Goal: Information Seeking & Learning: Check status

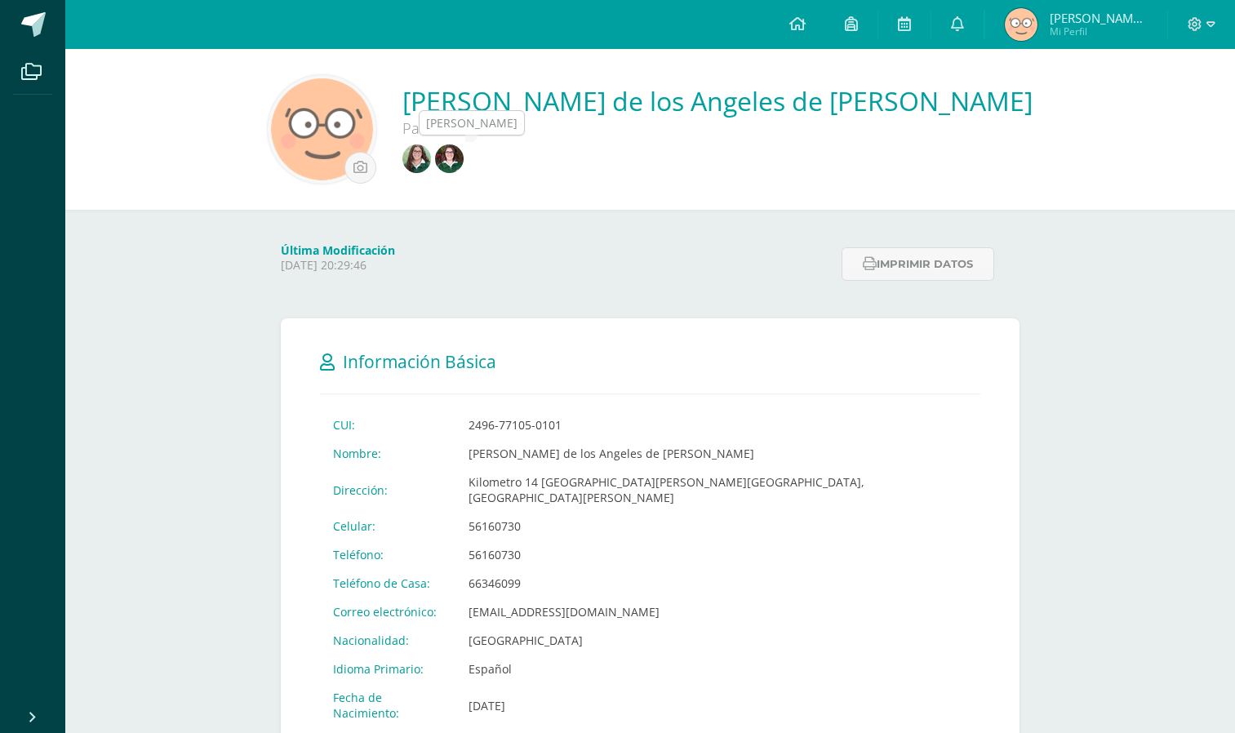
click at [431, 151] on img at bounding box center [417, 159] width 29 height 29
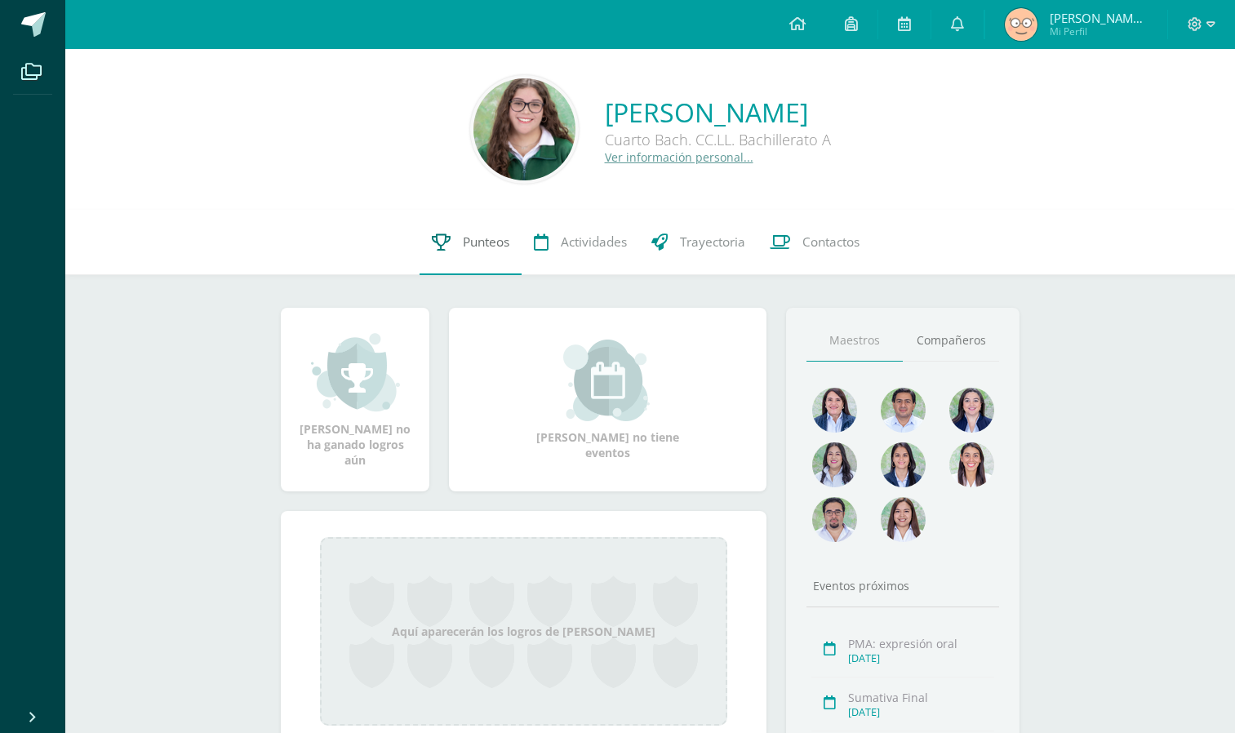
click at [471, 240] on span "Punteos" at bounding box center [486, 242] width 47 height 17
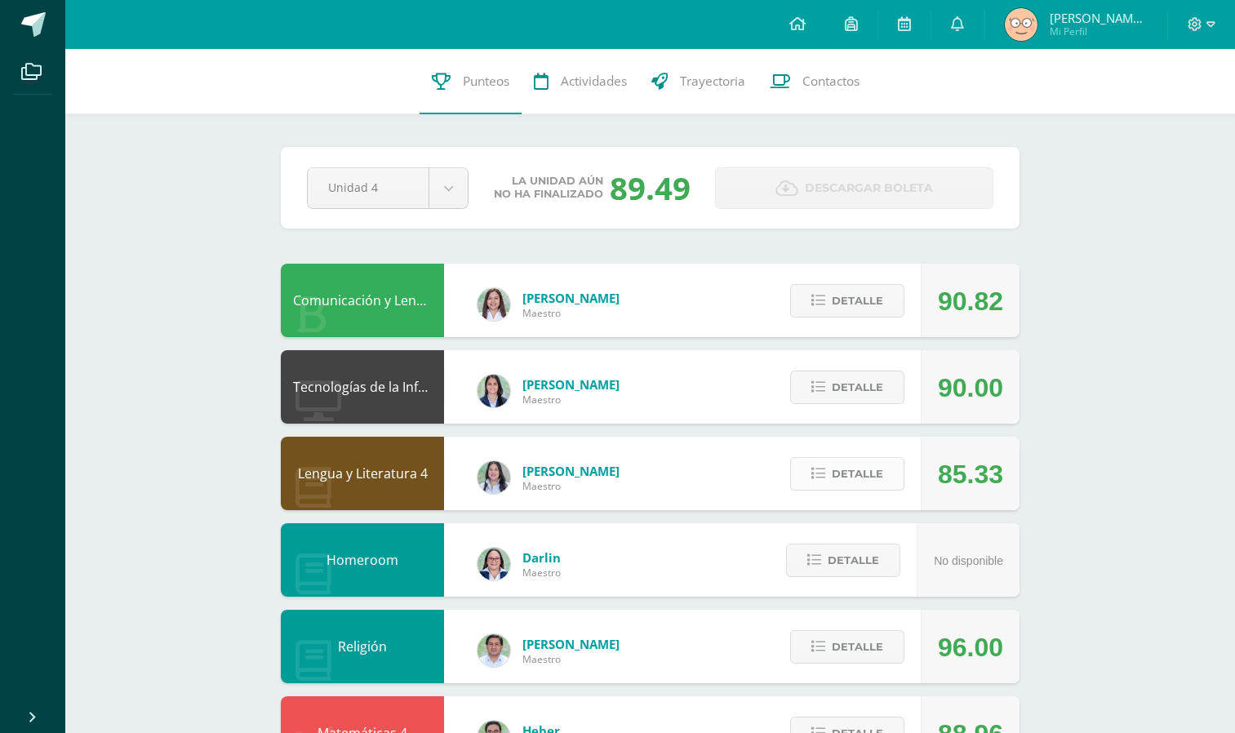
click at [851, 478] on span "Detalle" at bounding box center [857, 474] width 51 height 30
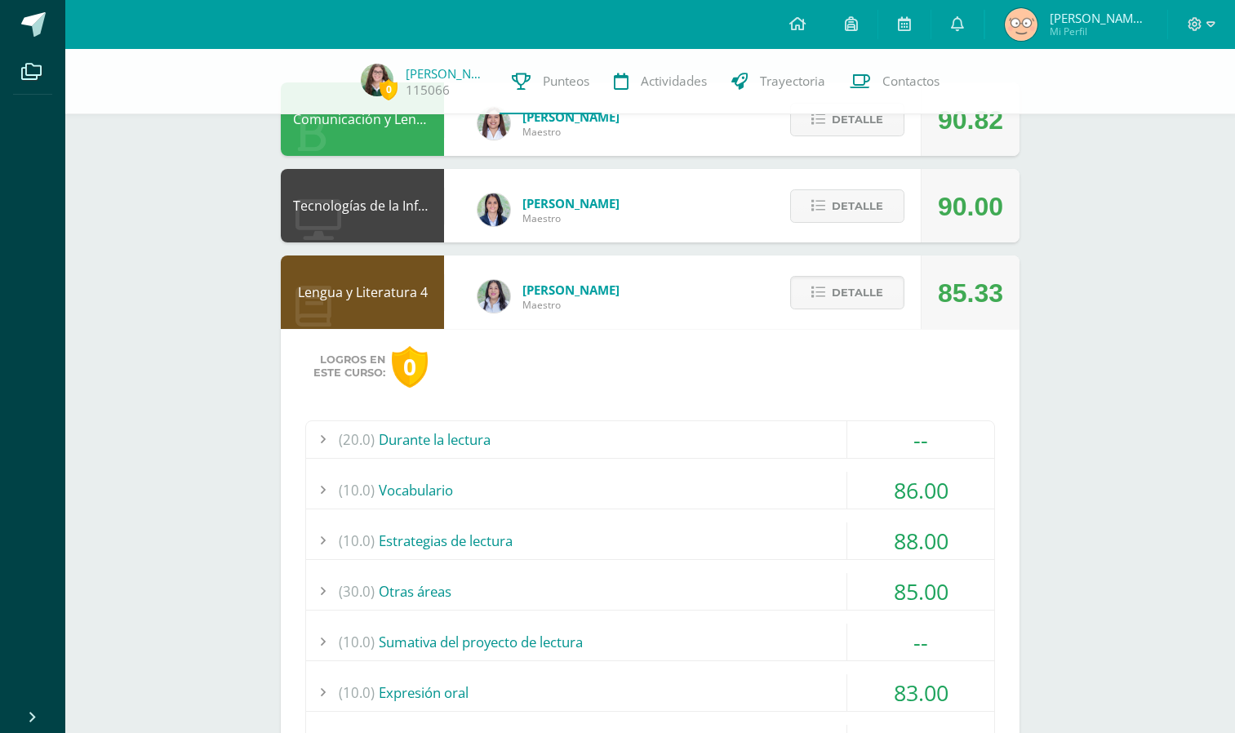
scroll to position [151, 0]
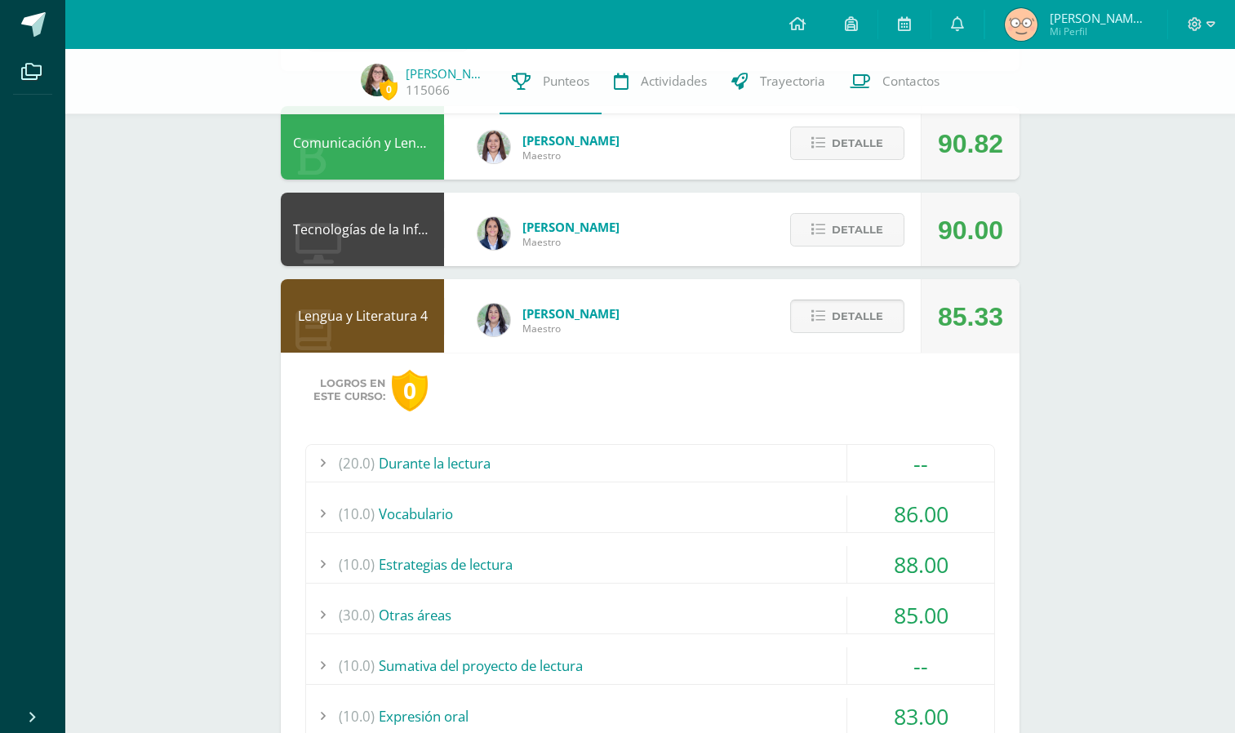
click at [838, 303] on span "Detalle" at bounding box center [857, 316] width 51 height 30
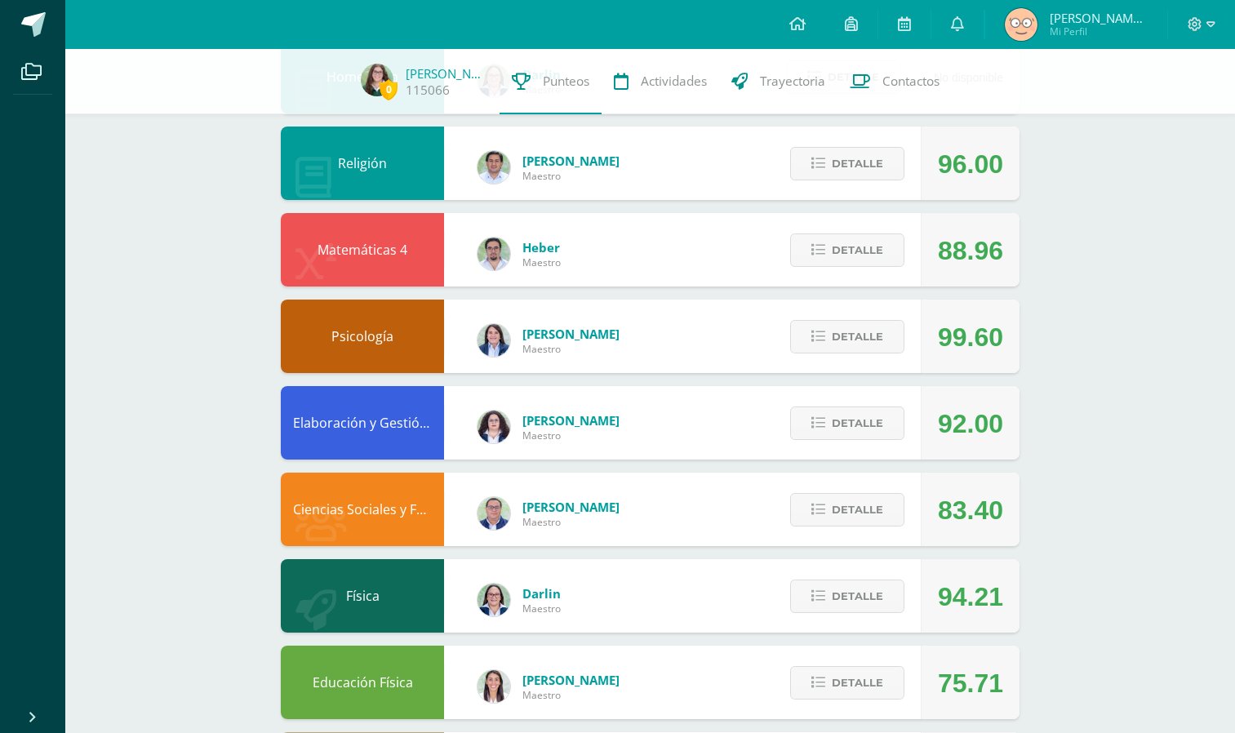
scroll to position [582, 0]
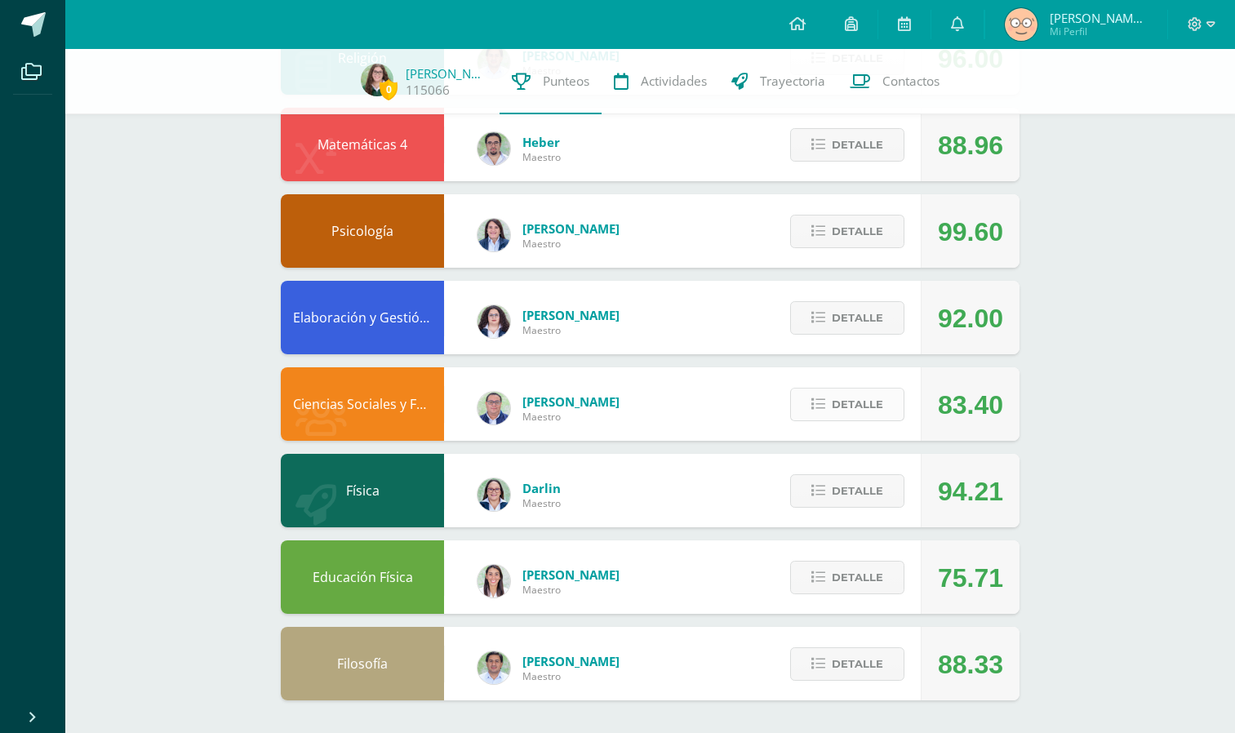
click at [825, 406] on icon at bounding box center [819, 405] width 14 height 14
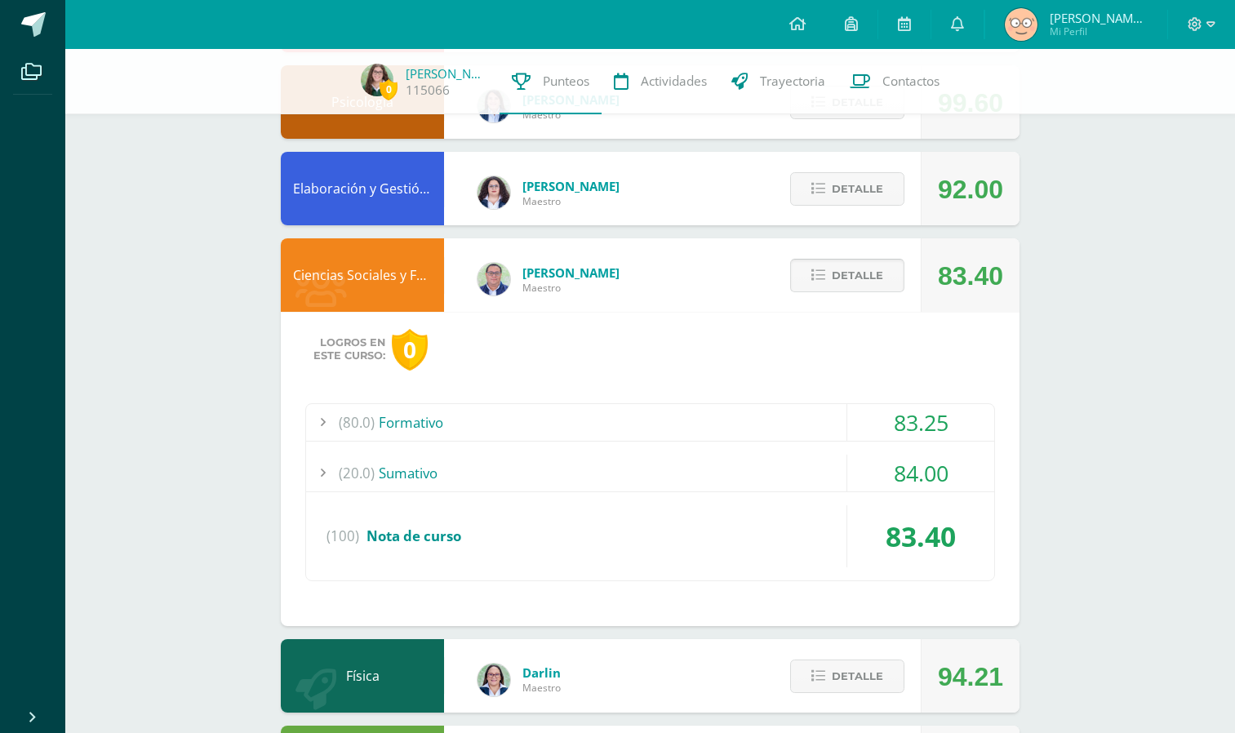
scroll to position [750, 0]
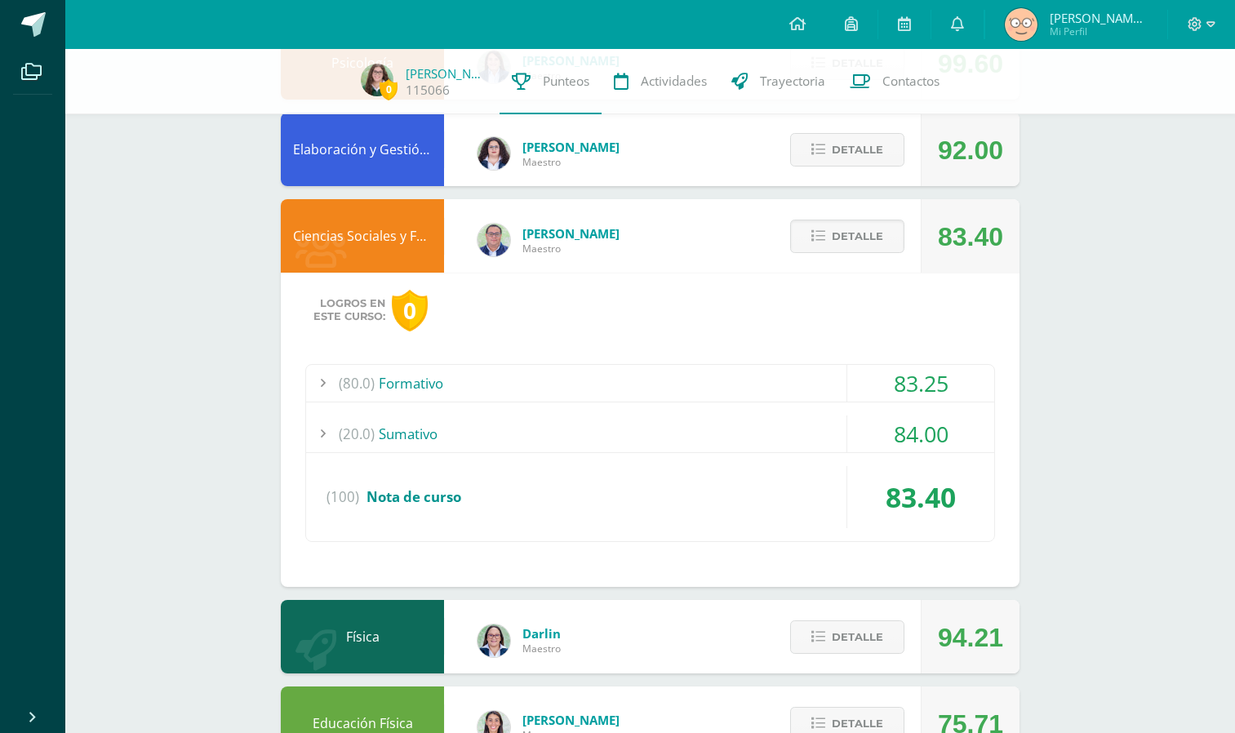
click at [777, 395] on div "(80.0) Formativo" at bounding box center [650, 383] width 688 height 37
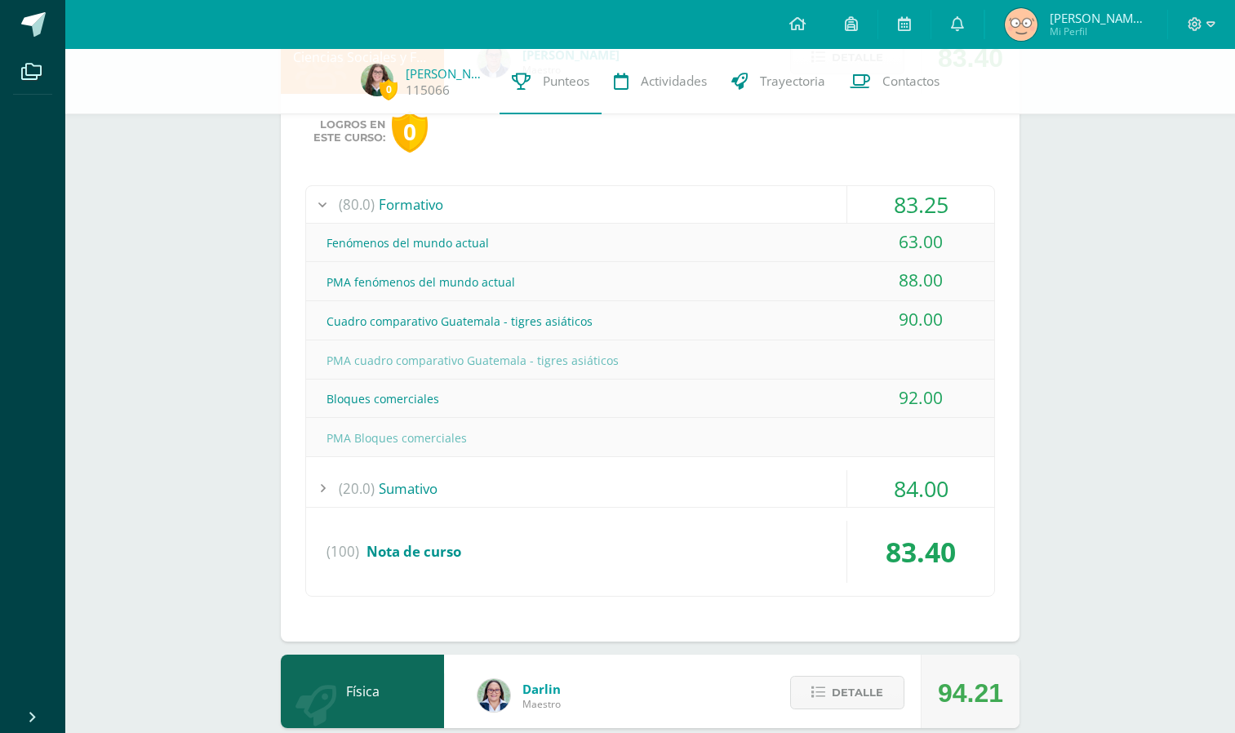
scroll to position [933, 0]
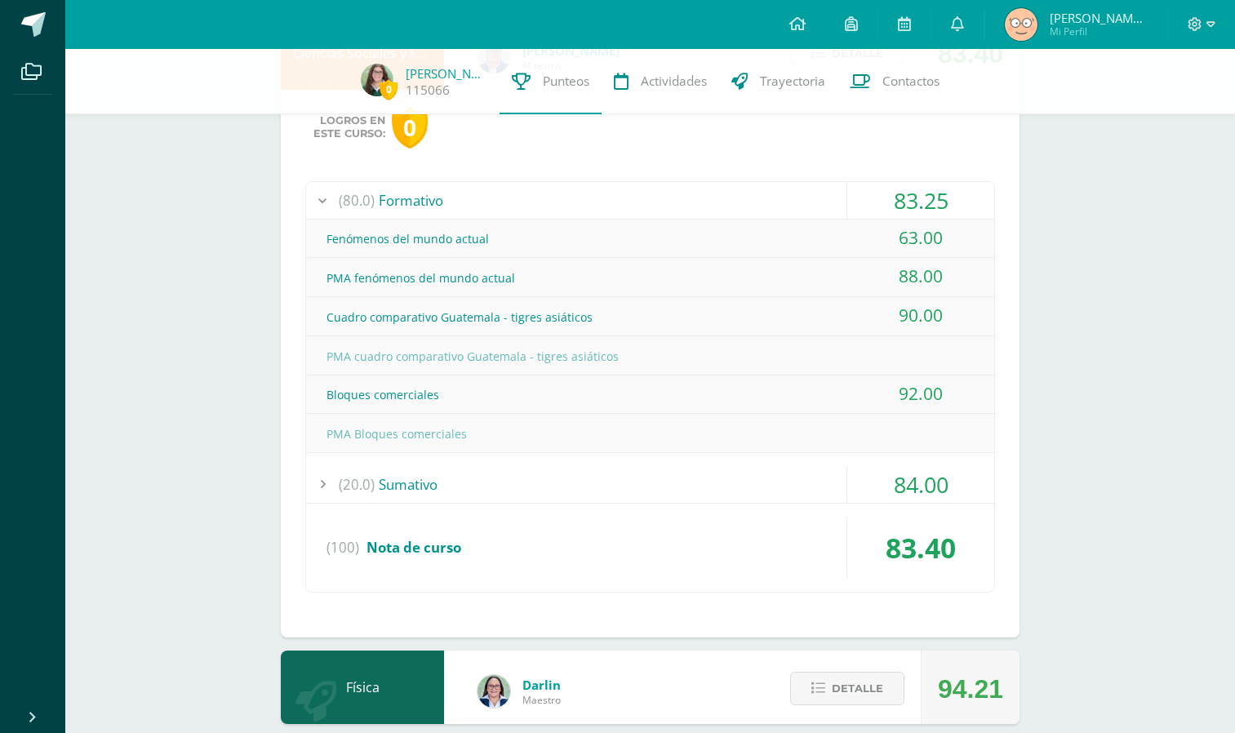
click at [701, 477] on div "(20.0) [GEOGRAPHIC_DATA]" at bounding box center [650, 484] width 688 height 37
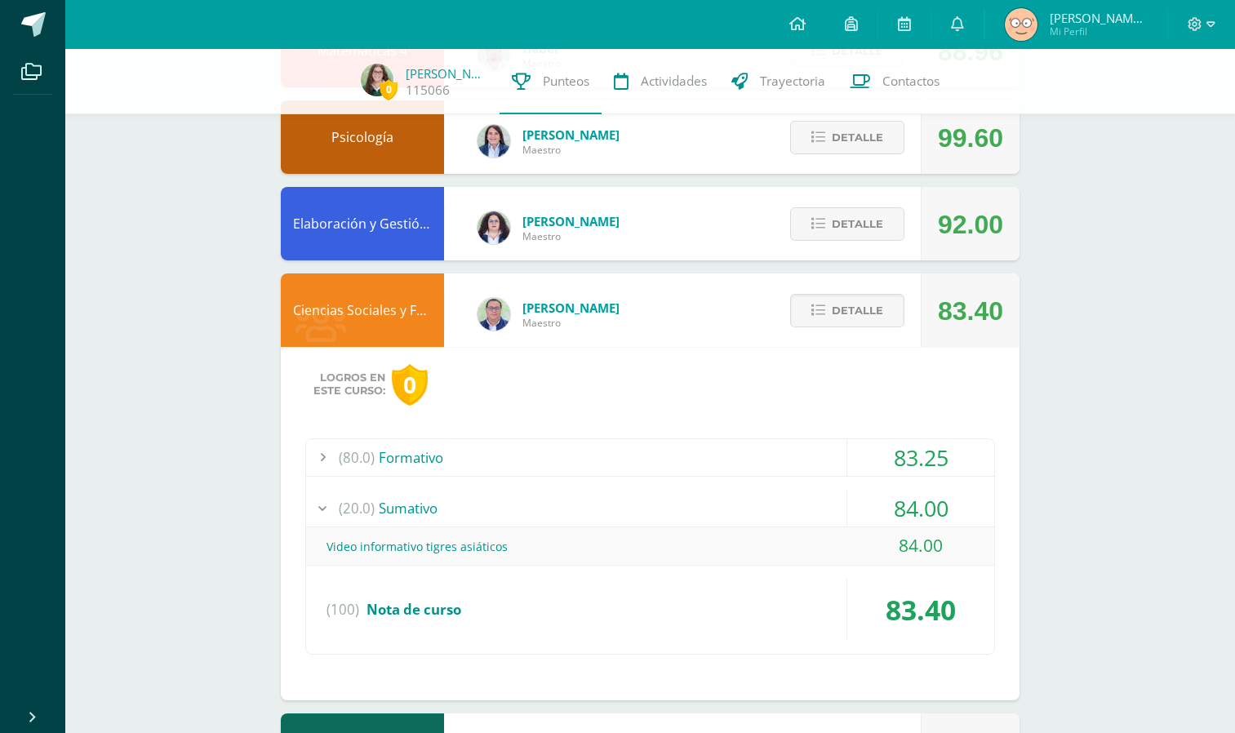
scroll to position [605, 0]
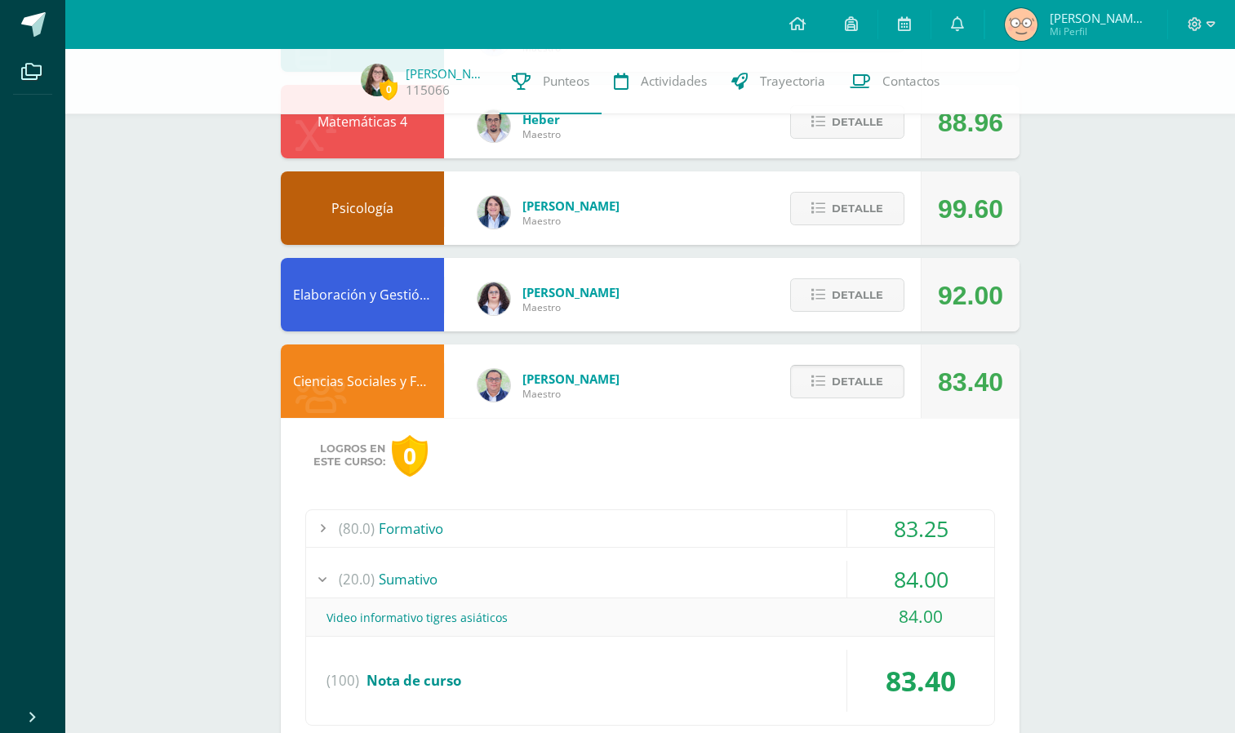
click at [862, 383] on span "Detalle" at bounding box center [857, 382] width 51 height 30
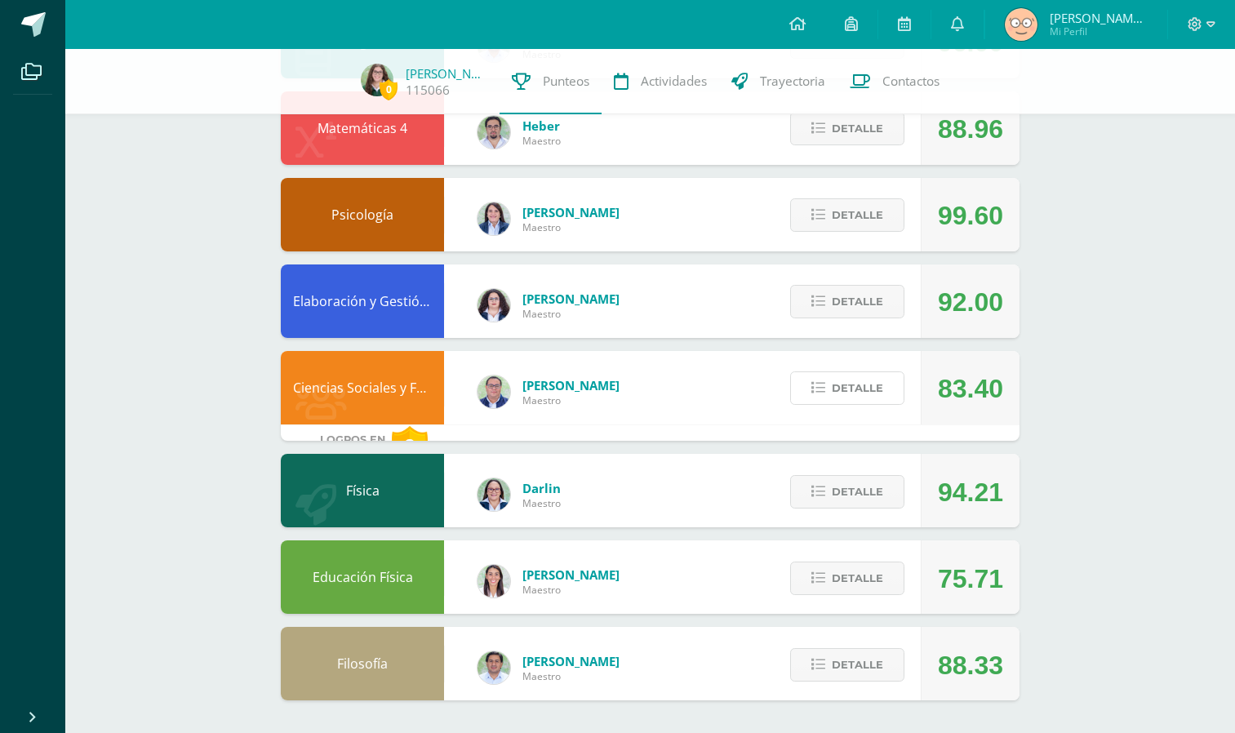
scroll to position [582, 0]
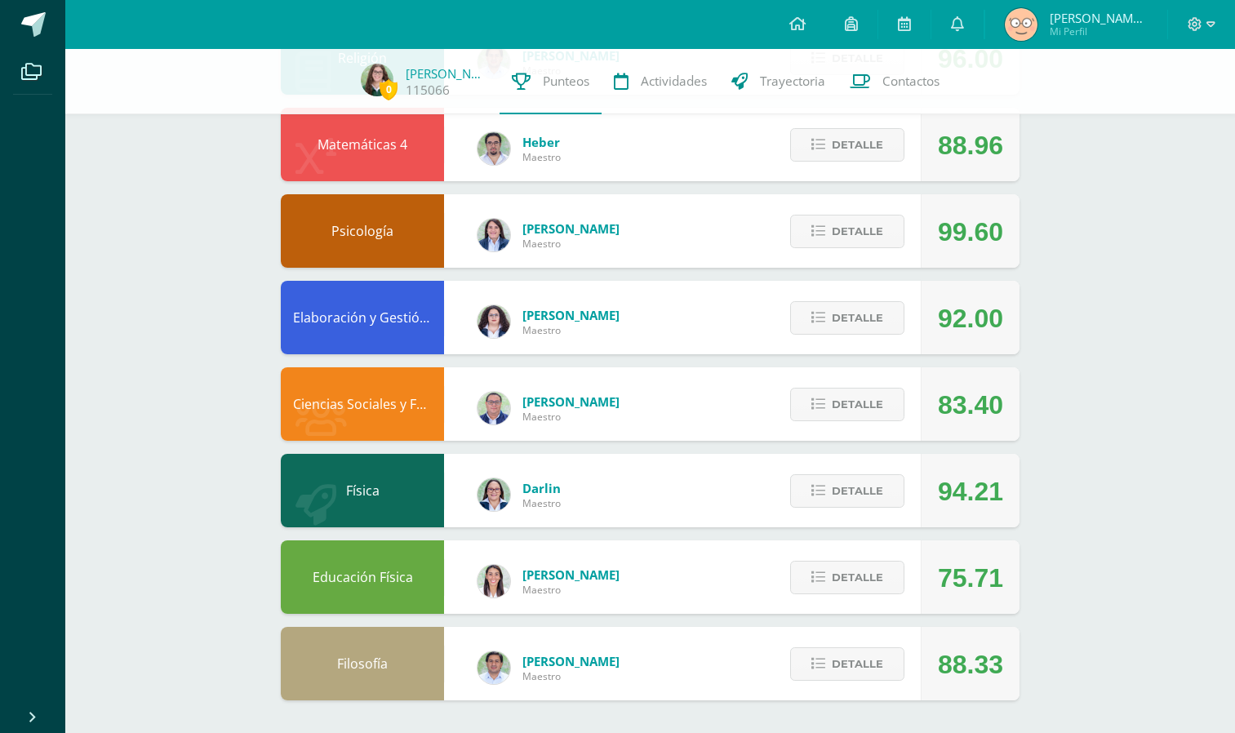
drag, startPoint x: 1070, startPoint y: 387, endPoint x: 1071, endPoint y: 411, distance: 23.7
click at [1071, 411] on div "0 [PERSON_NAME] 115066 Punteos Actividades Trayectoria Contactos Pendiente Unid…" at bounding box center [650, 100] width 1170 height 1266
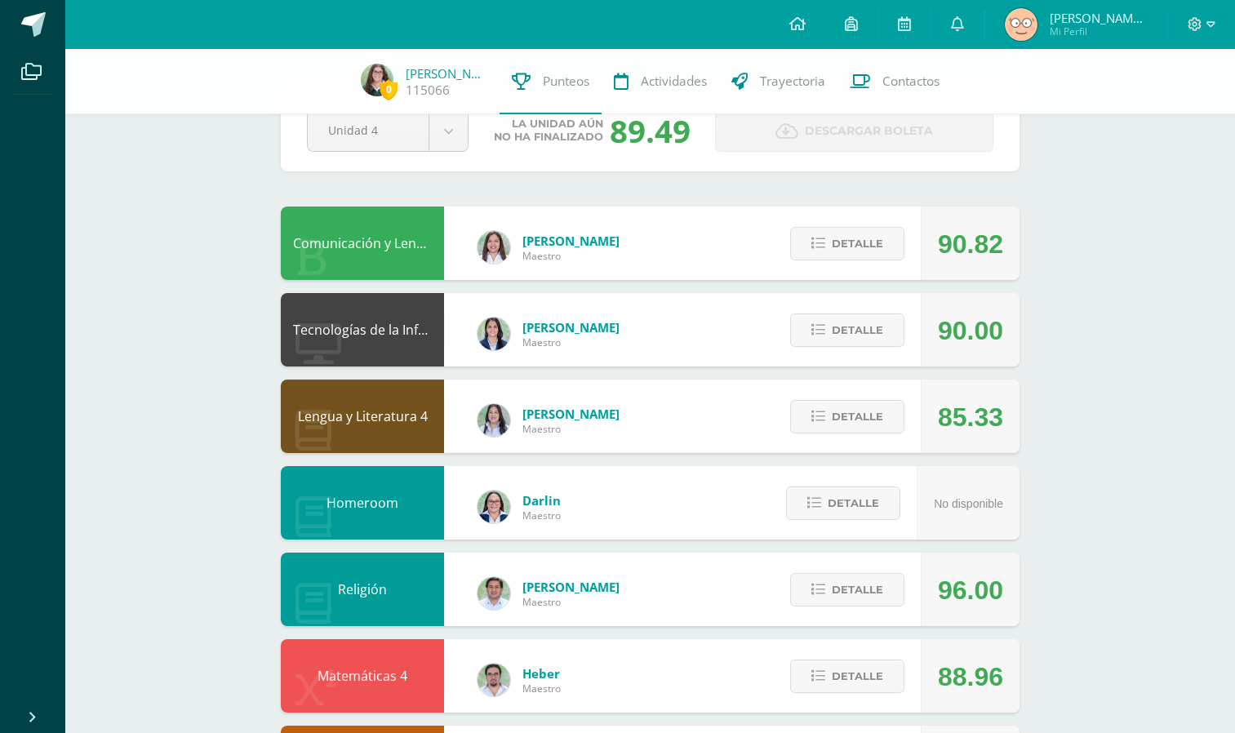
scroll to position [0, 0]
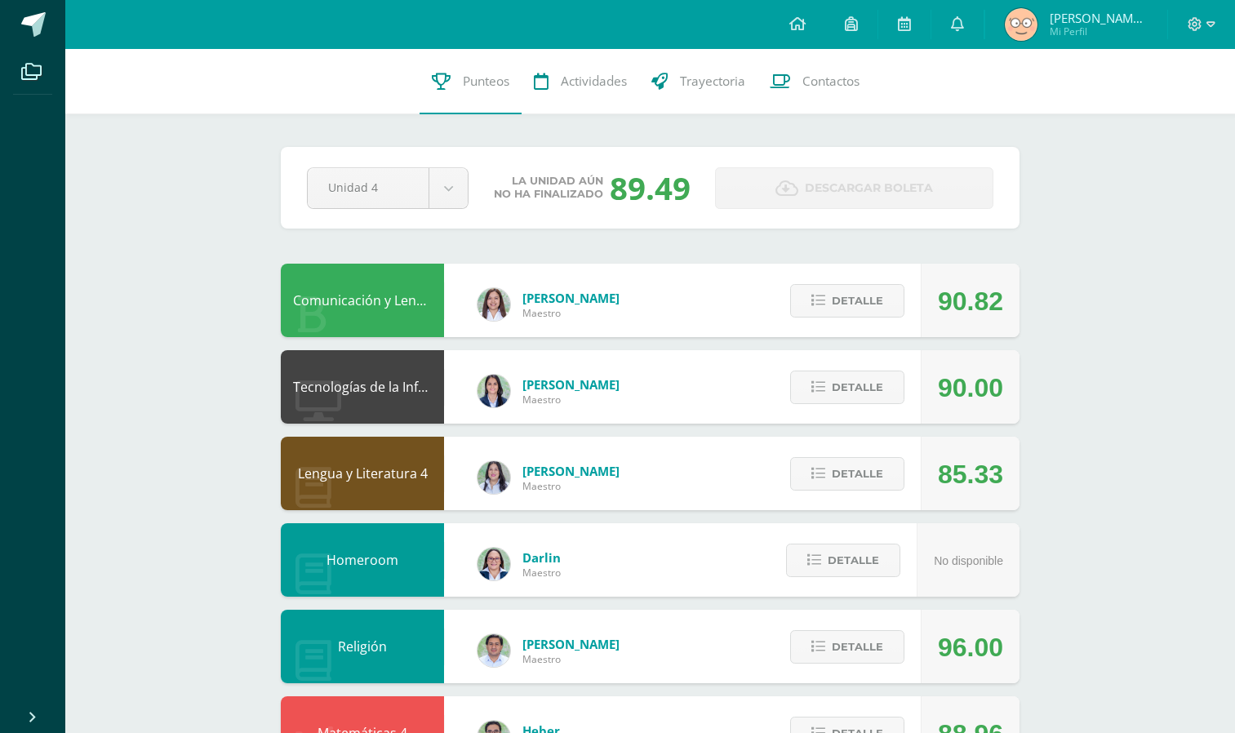
drag, startPoint x: 606, startPoint y: 198, endPoint x: 693, endPoint y: 189, distance: 87.8
click at [693, 189] on div "La unidad aún no ha finalizado 89.49" at bounding box center [592, 188] width 220 height 42
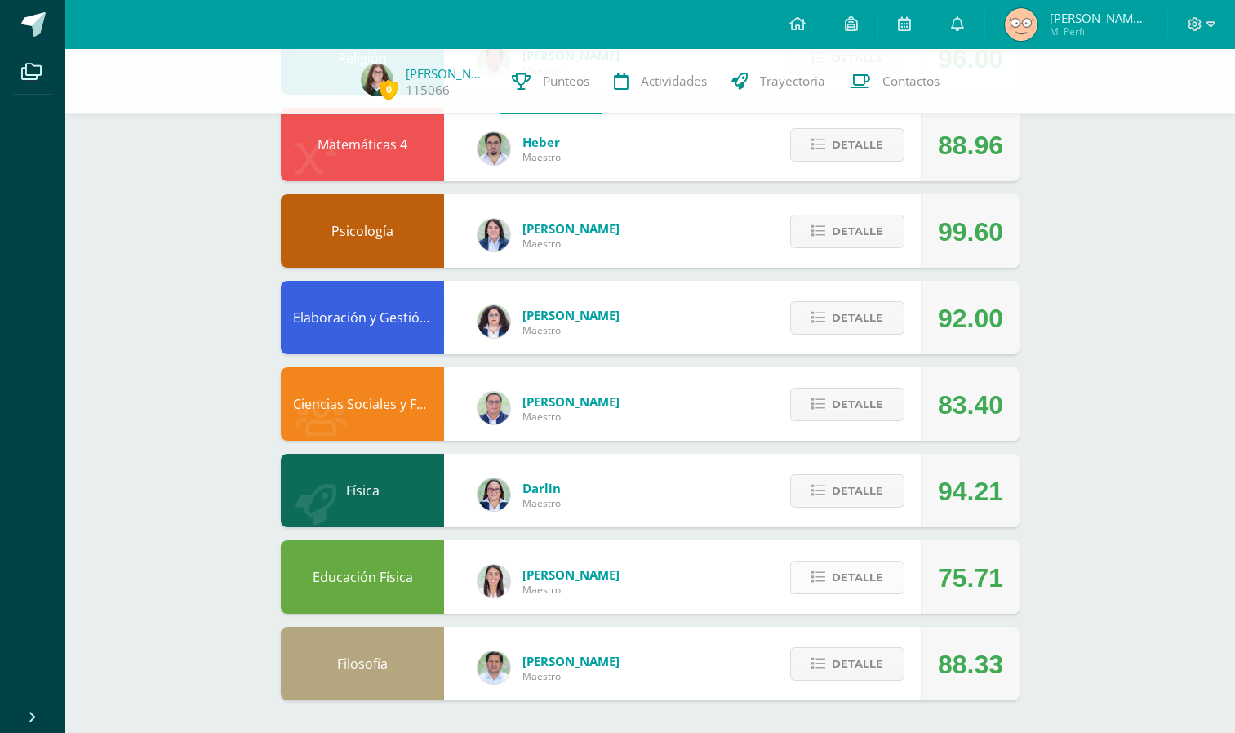
click at [870, 582] on span "Detalle" at bounding box center [857, 578] width 51 height 30
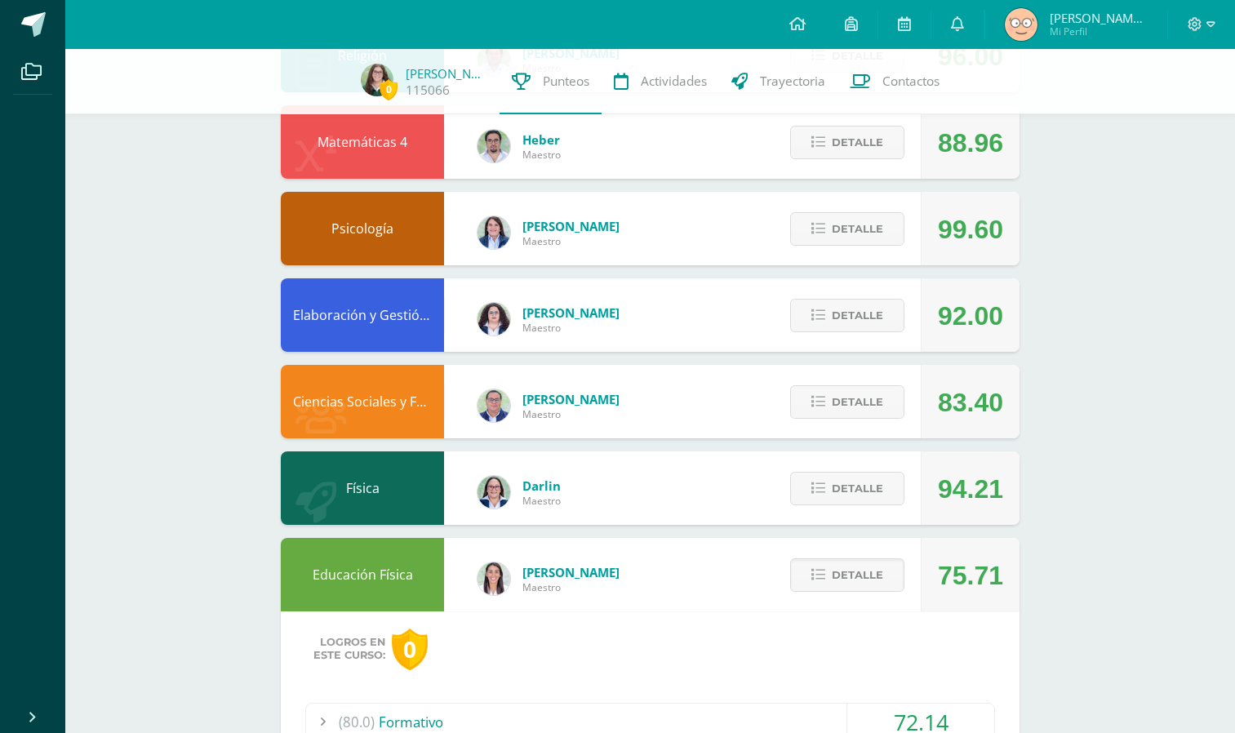
scroll to position [896, 0]
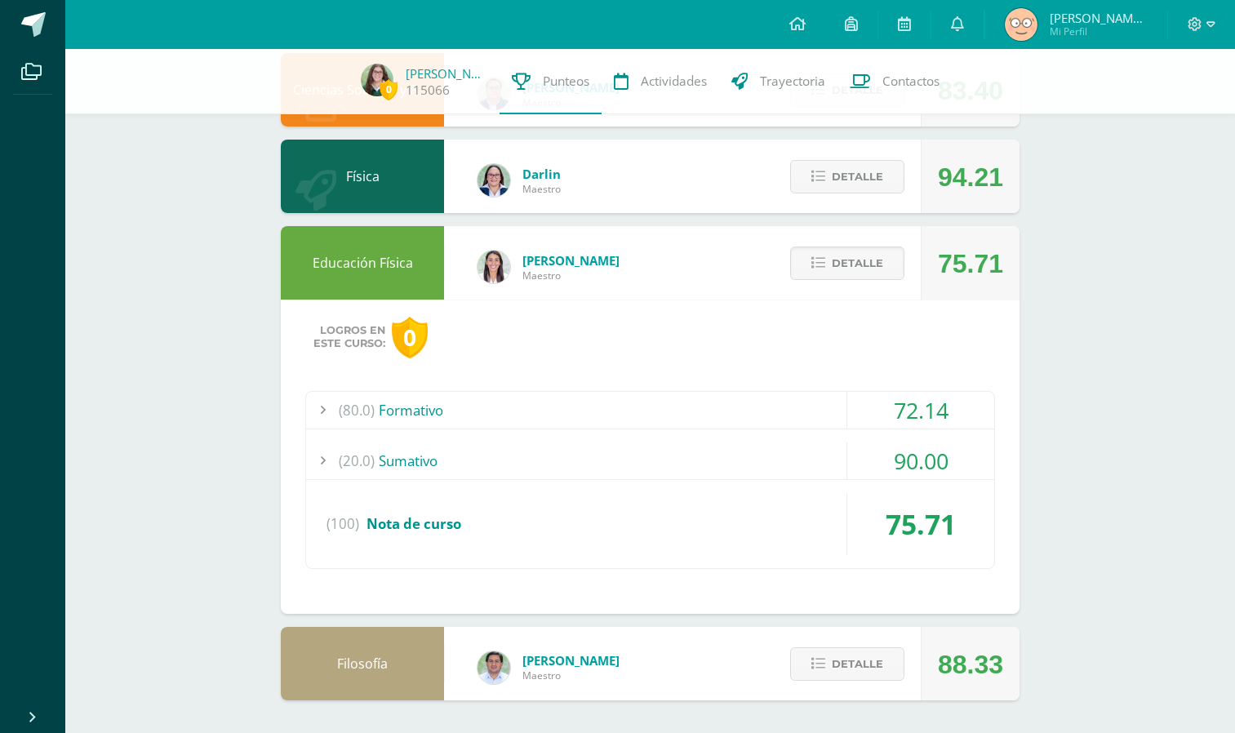
click at [794, 451] on div "(20.0) [GEOGRAPHIC_DATA]" at bounding box center [650, 461] width 688 height 37
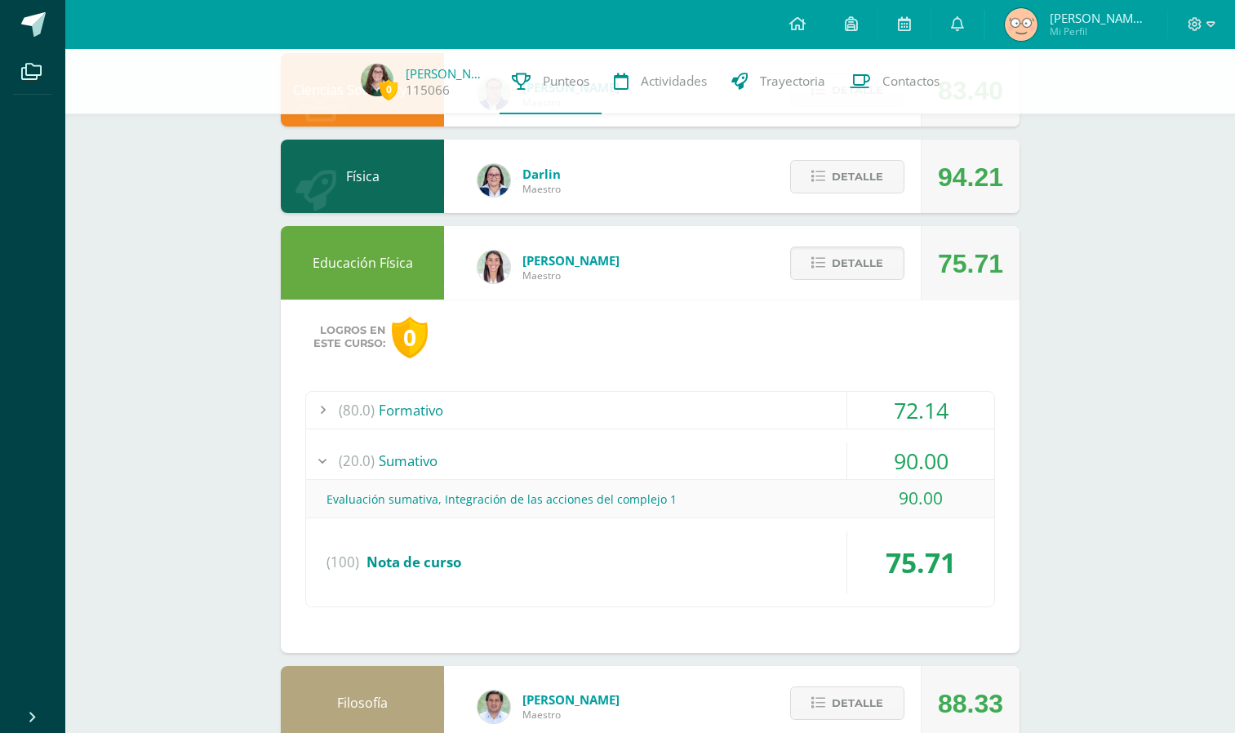
click at [785, 416] on div "(80.0) Formativo" at bounding box center [650, 410] width 688 height 37
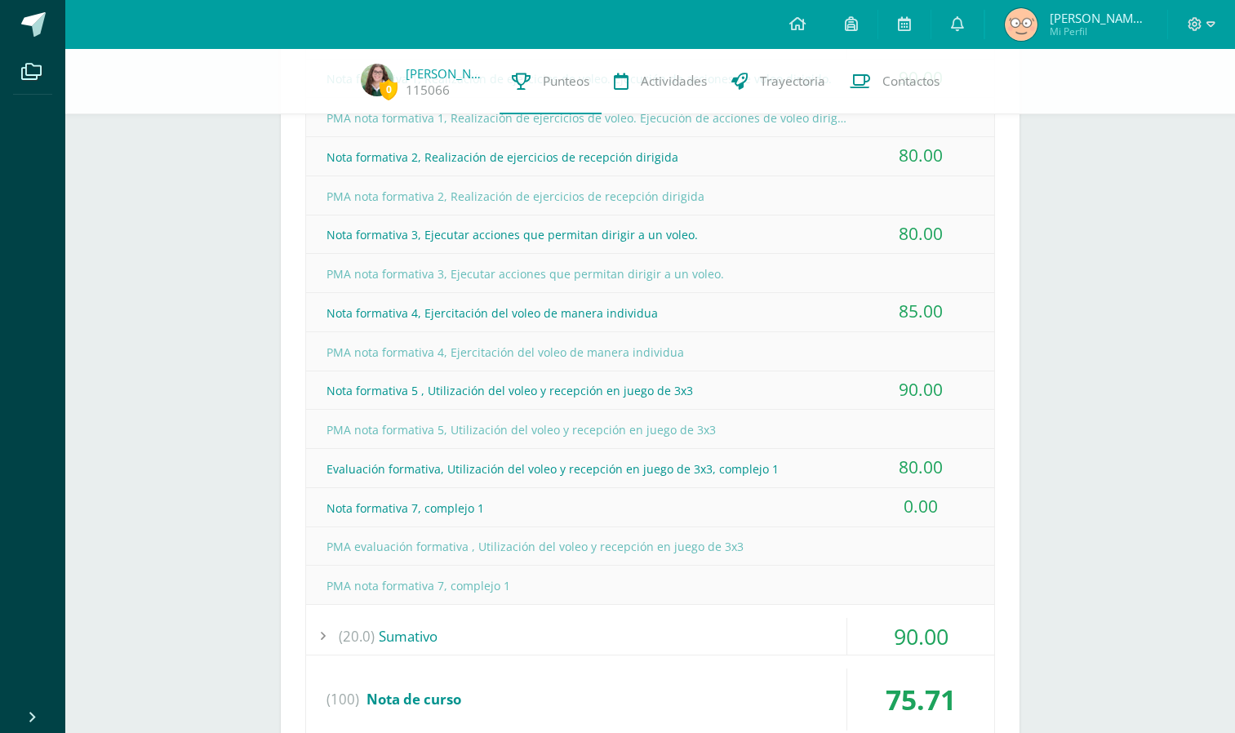
scroll to position [1265, 0]
drag, startPoint x: 898, startPoint y: 509, endPoint x: 995, endPoint y: 513, distance: 97.2
click at [995, 513] on div "Logros en este curso: 0 (80.0) Formativo 72.14 Nota formativa 1, Realización de…" at bounding box center [650, 361] width 739 height 860
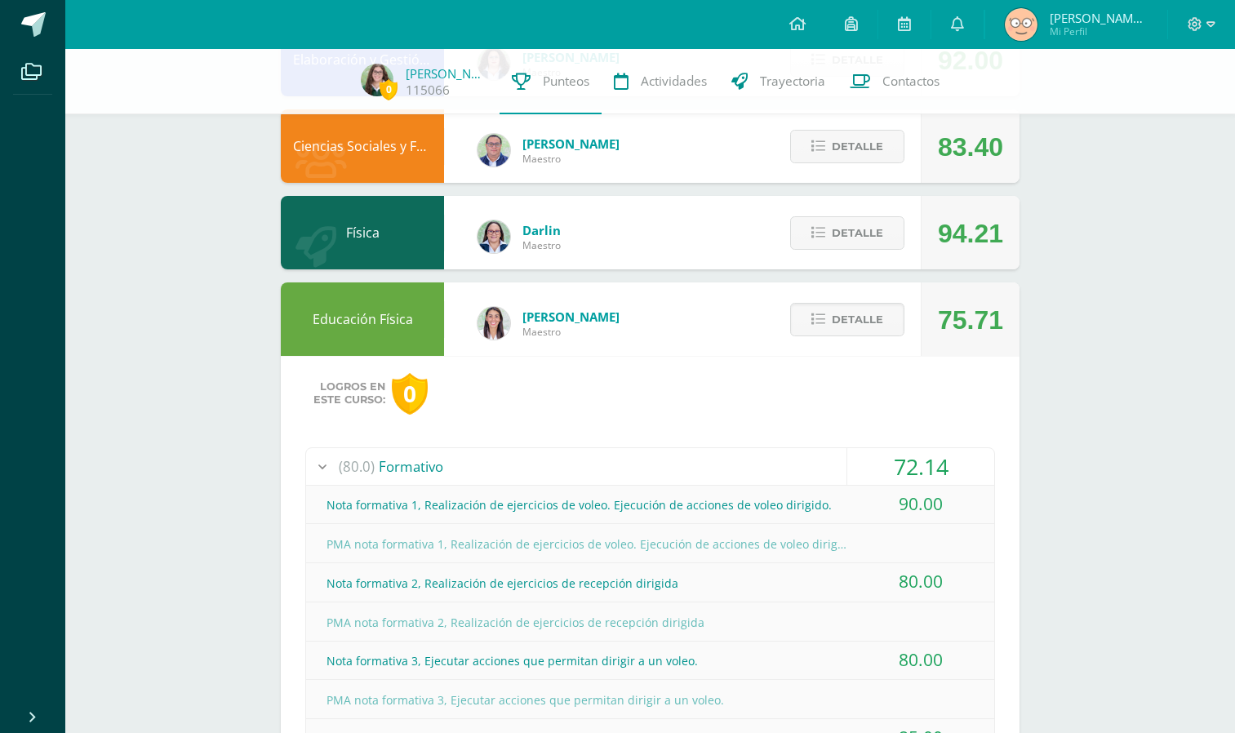
scroll to position [821, 0]
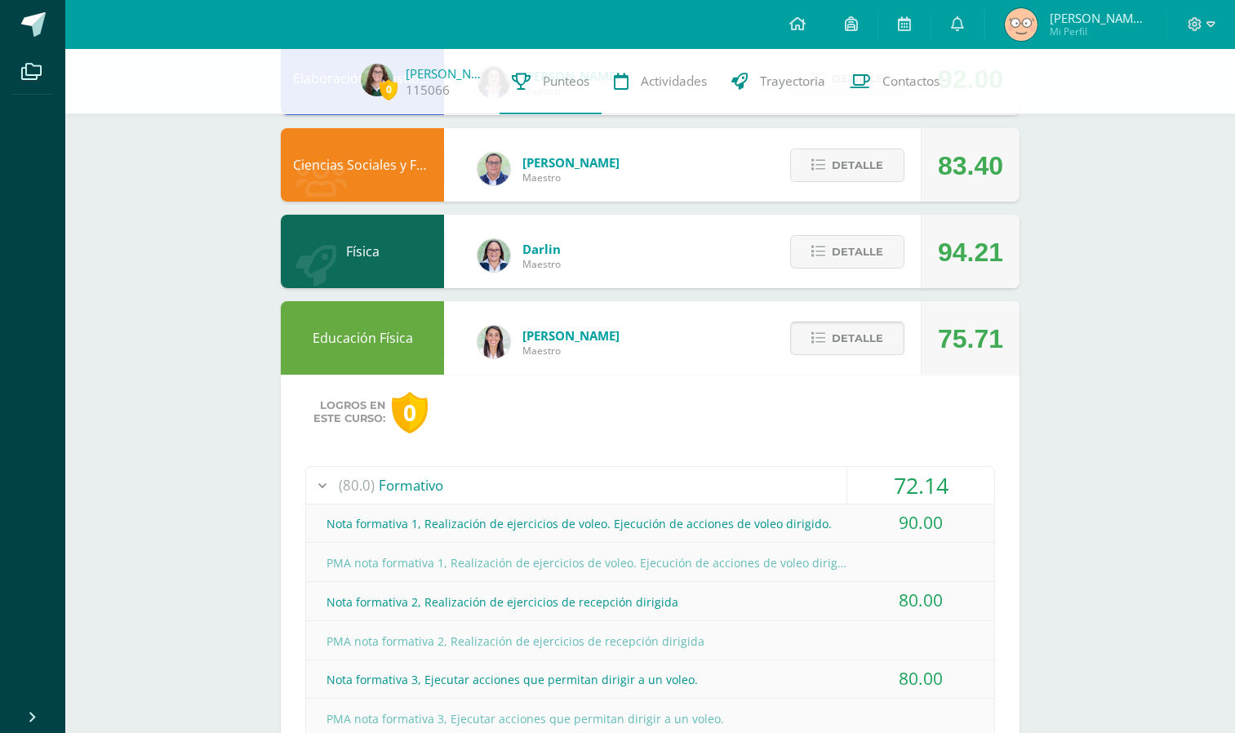
click at [859, 335] on span "Detalle" at bounding box center [857, 338] width 51 height 30
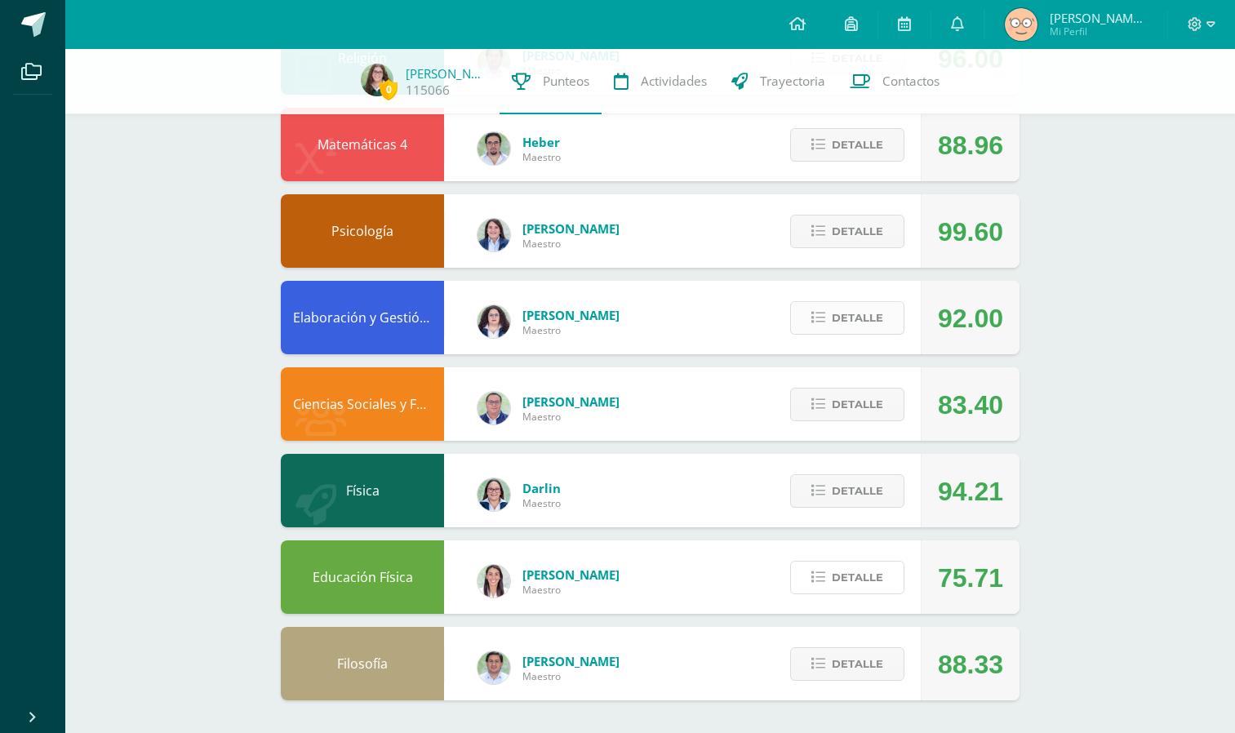
scroll to position [0, 0]
